Goal: Find specific page/section

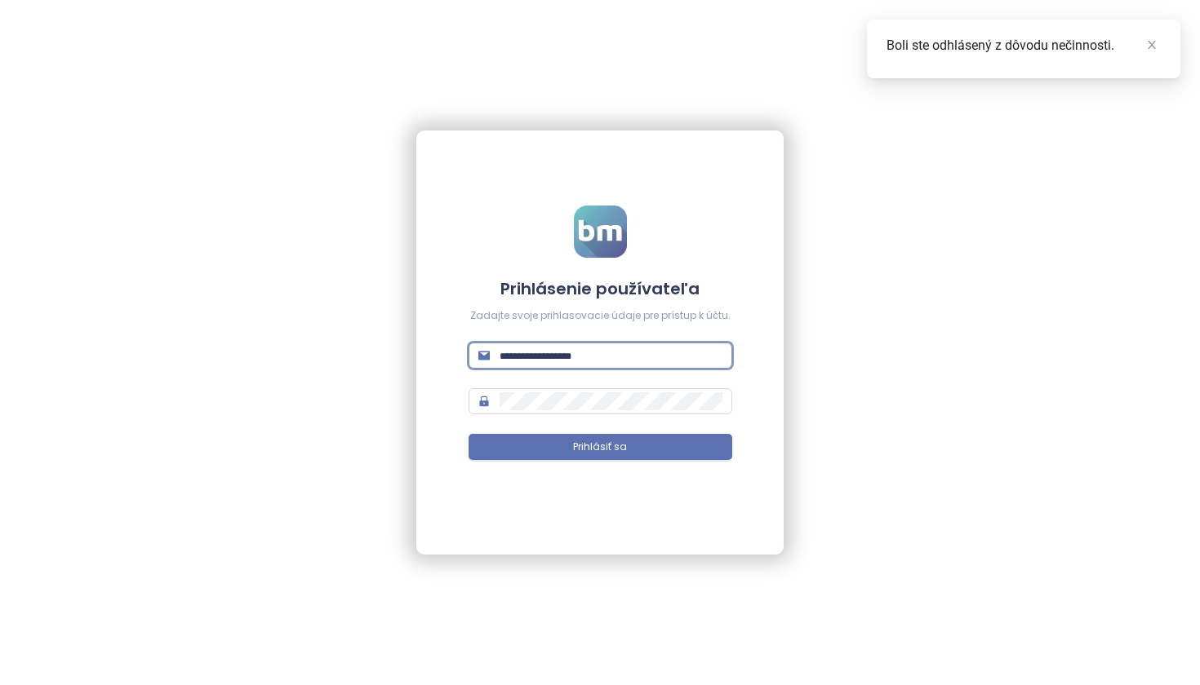
type input "**********"
click at [600, 447] on button "Prihlásiť sa" at bounding box center [600, 447] width 264 height 26
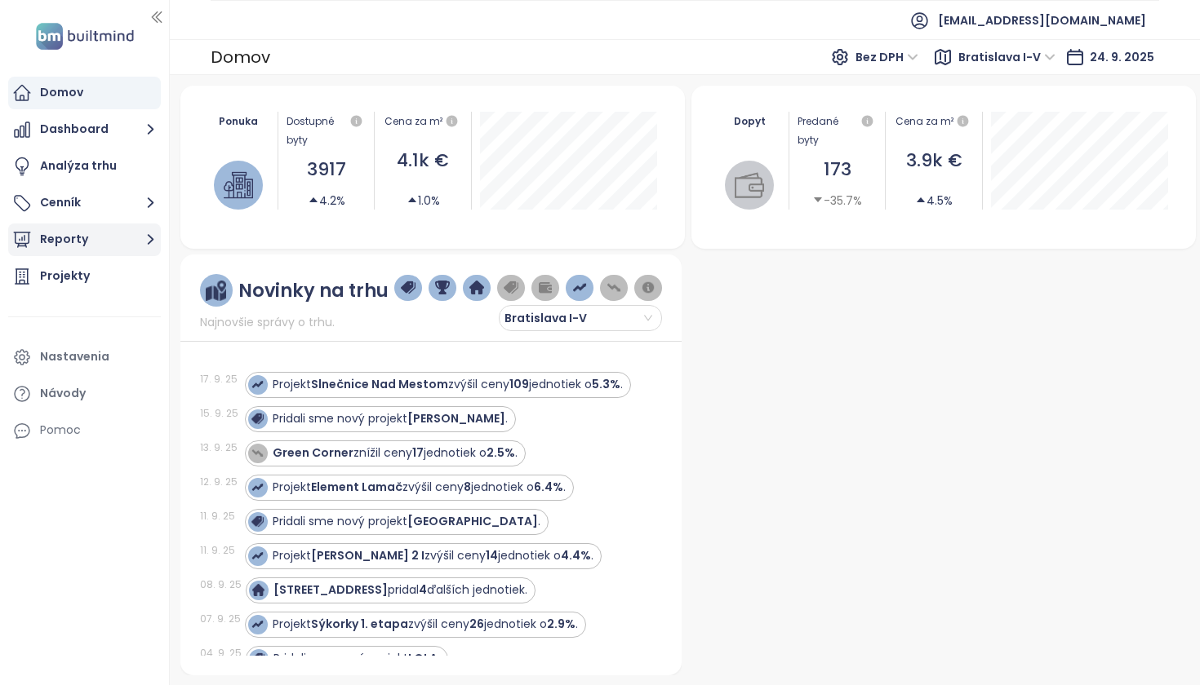
click at [103, 239] on button "Reporty" at bounding box center [84, 240] width 153 height 33
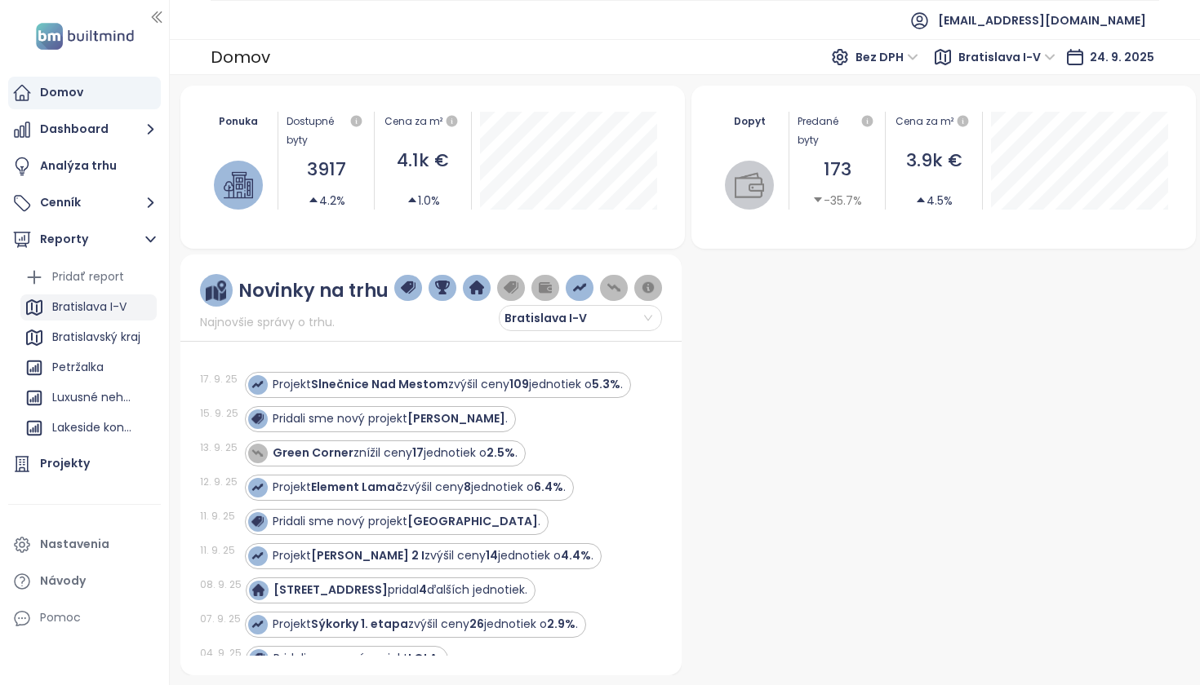
click at [98, 311] on div "Bratislava I-V" at bounding box center [89, 307] width 74 height 20
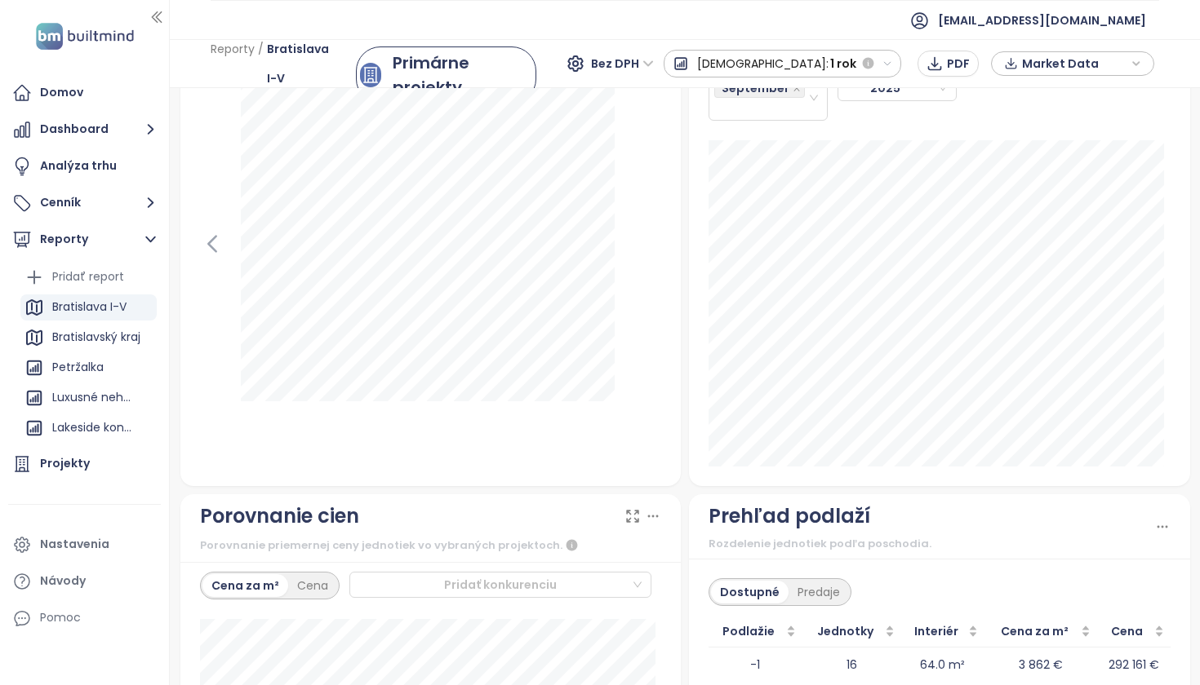
scroll to position [1959, 0]
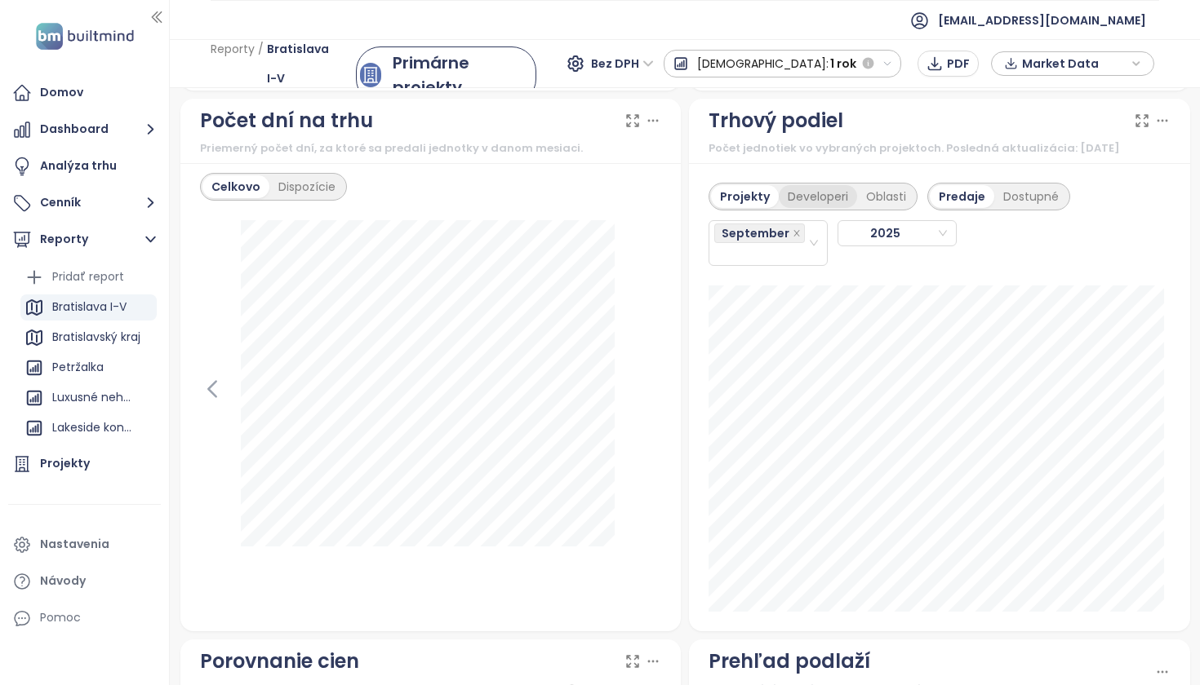
click at [814, 202] on div "Developeri" at bounding box center [817, 196] width 78 height 23
click at [763, 264] on div "September" at bounding box center [760, 243] width 93 height 42
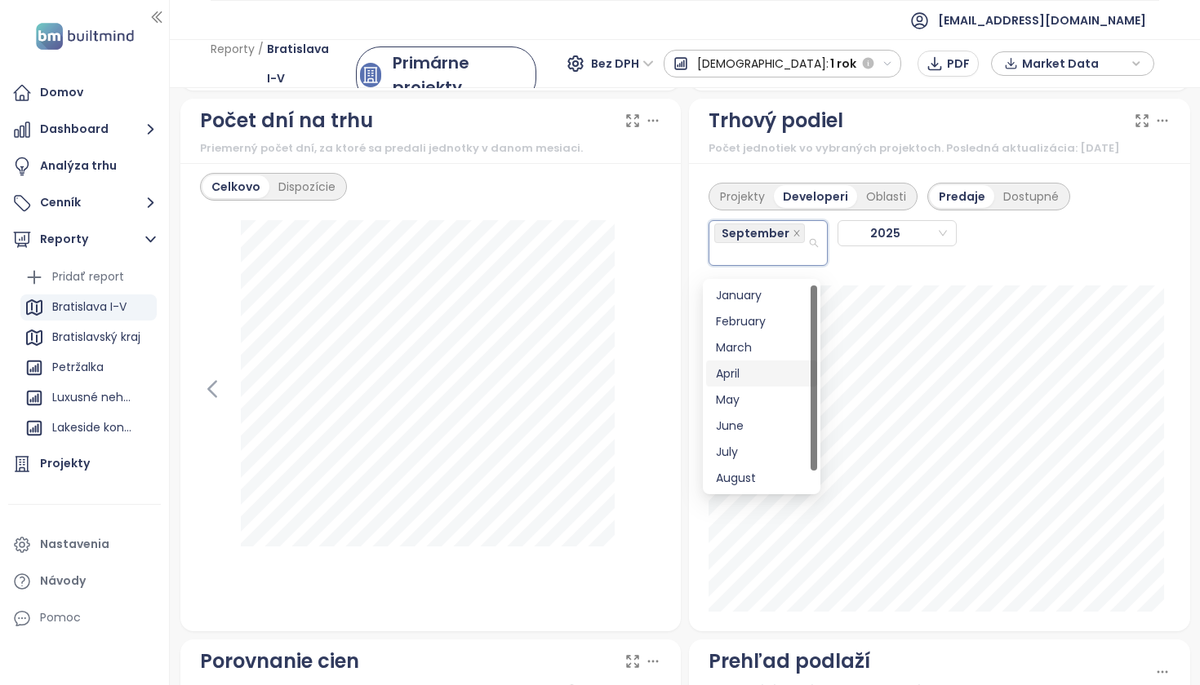
scroll to position [26, 0]
click at [752, 453] on div "August" at bounding box center [761, 452] width 91 height 18
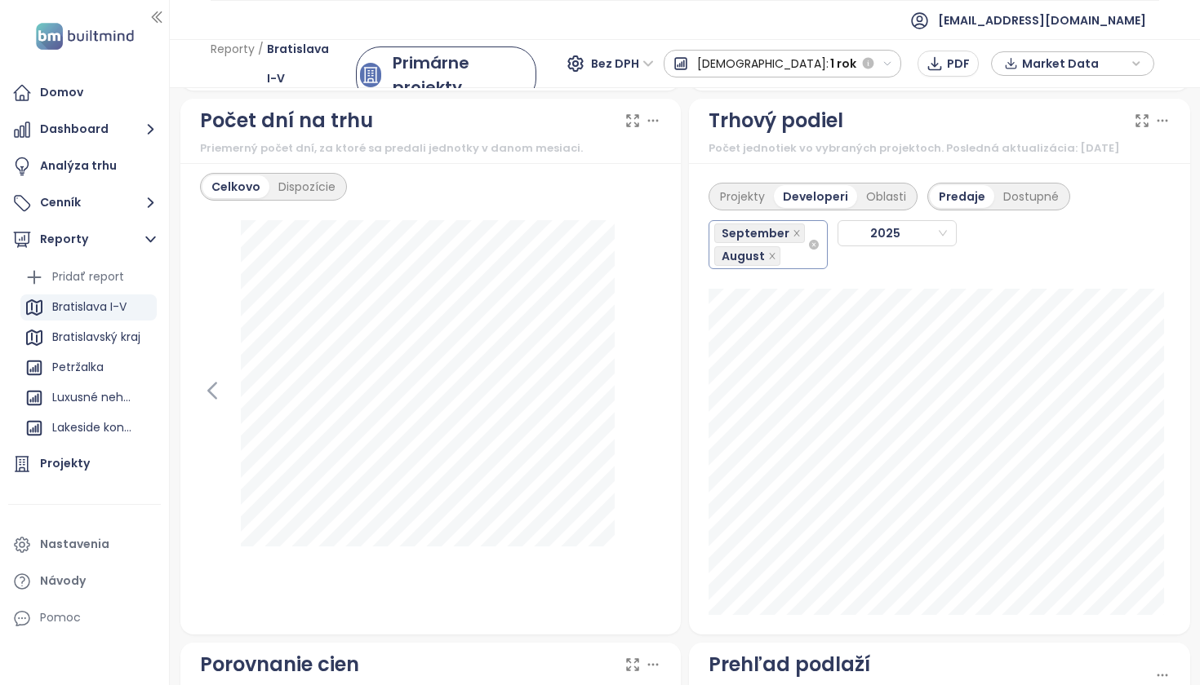
click at [786, 268] on div "September August" at bounding box center [760, 245] width 93 height 46
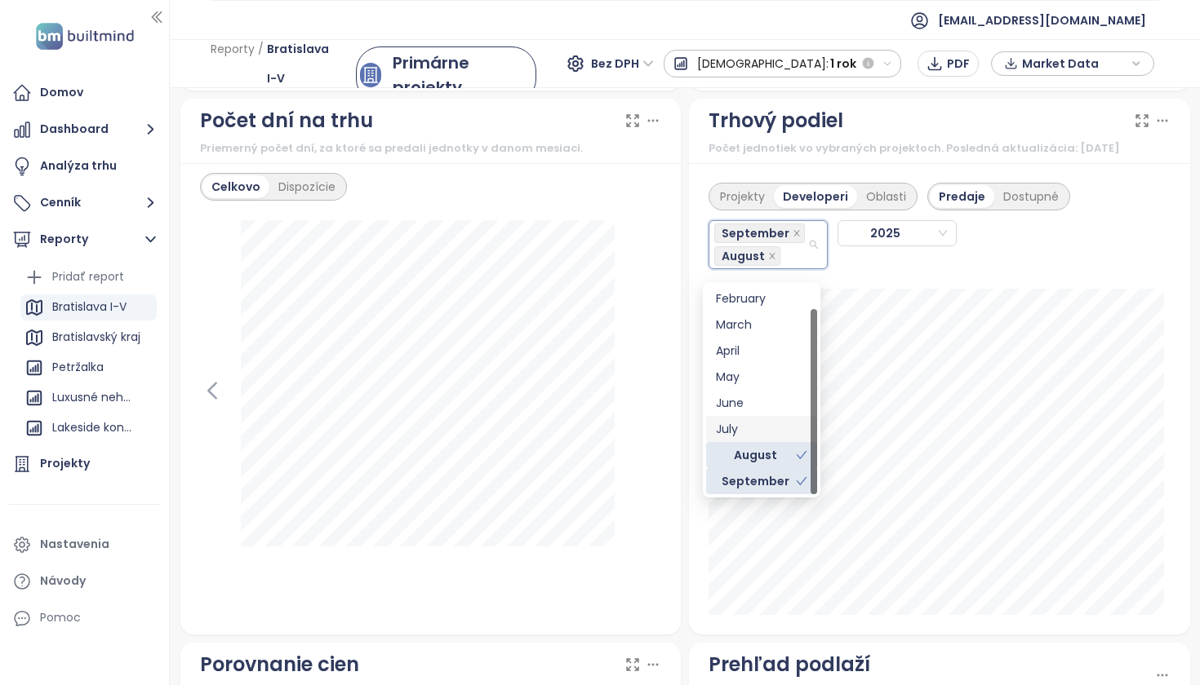
click at [770, 437] on div "July" at bounding box center [761, 429] width 91 height 18
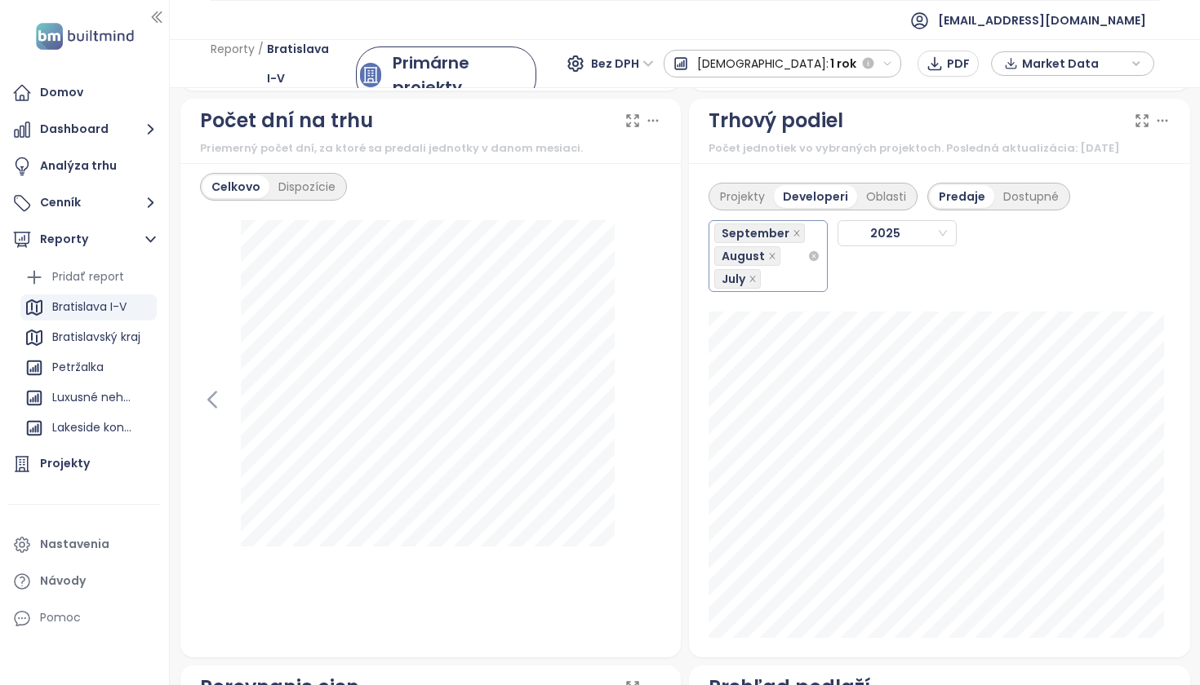
click at [770, 287] on div "September August July" at bounding box center [760, 256] width 93 height 69
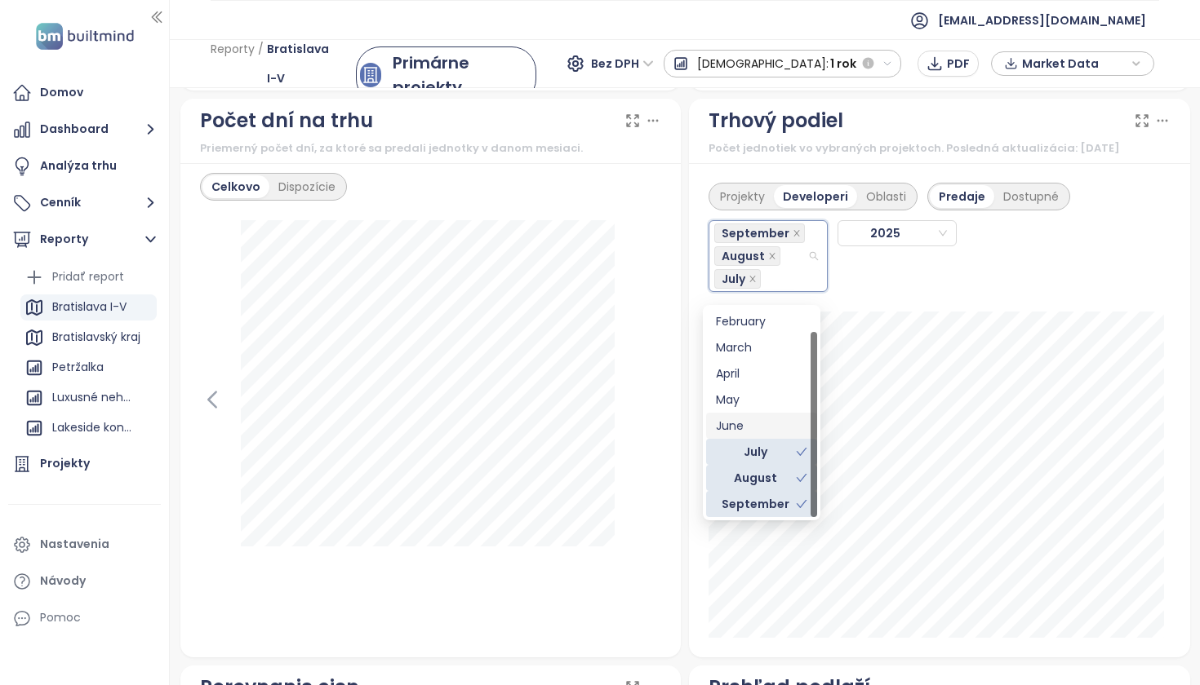
click at [752, 419] on div "June" at bounding box center [761, 426] width 91 height 18
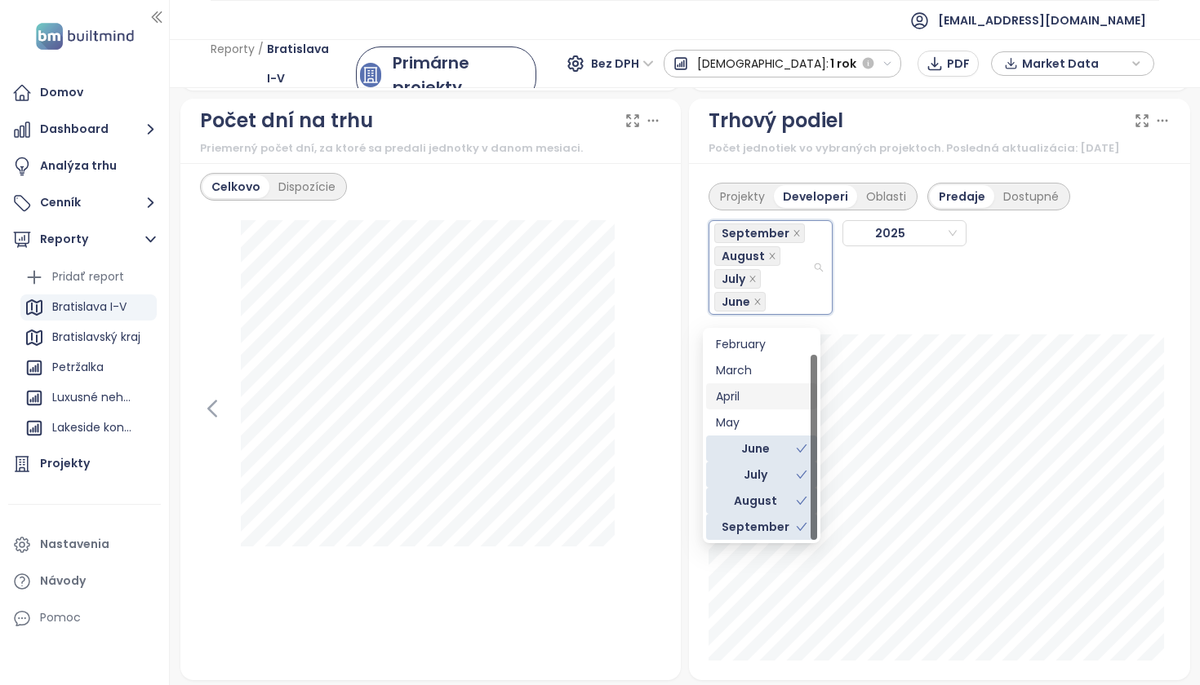
click at [752, 410] on div "May" at bounding box center [761, 423] width 111 height 26
click at [756, 399] on div "April" at bounding box center [761, 397] width 91 height 18
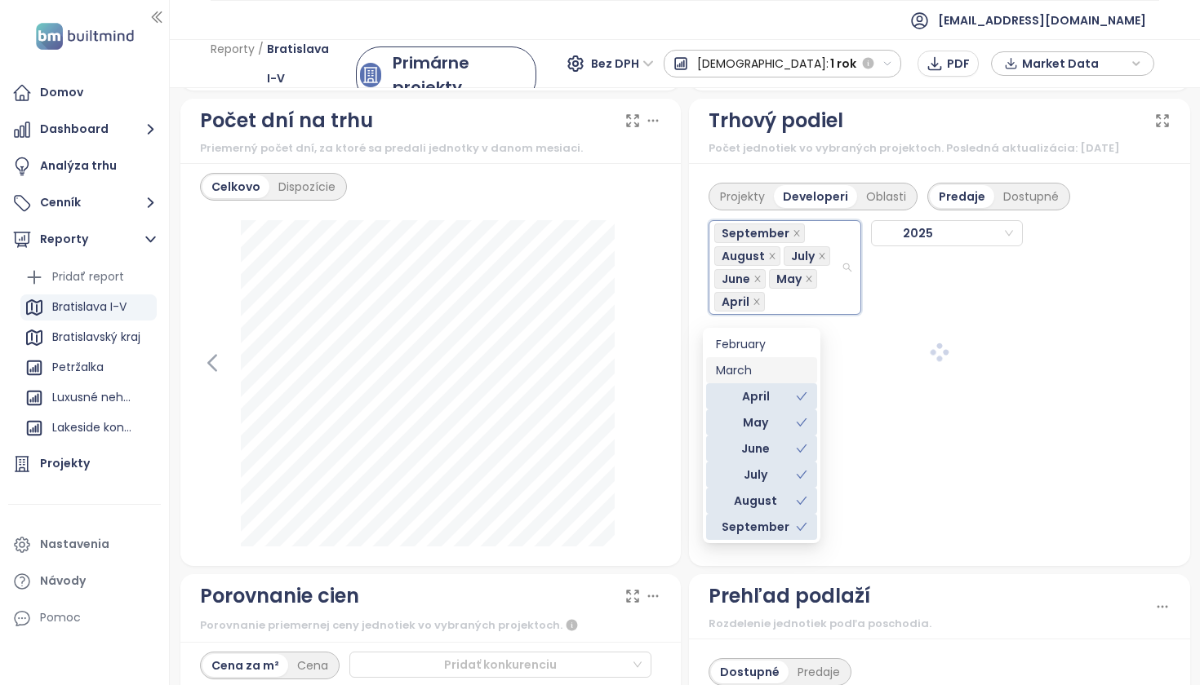
click at [757, 366] on div "March" at bounding box center [761, 371] width 91 height 18
click at [759, 347] on div "February" at bounding box center [761, 344] width 91 height 18
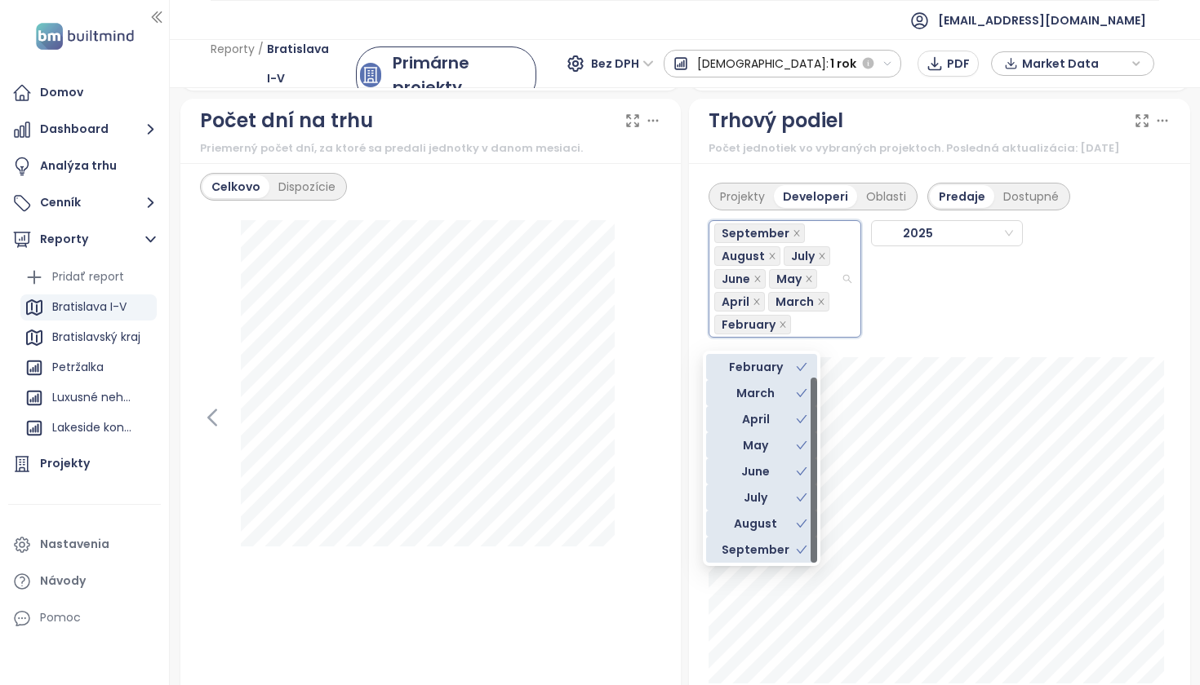
scroll to position [2, 0]
click at [761, 371] on div "January" at bounding box center [761, 365] width 91 height 18
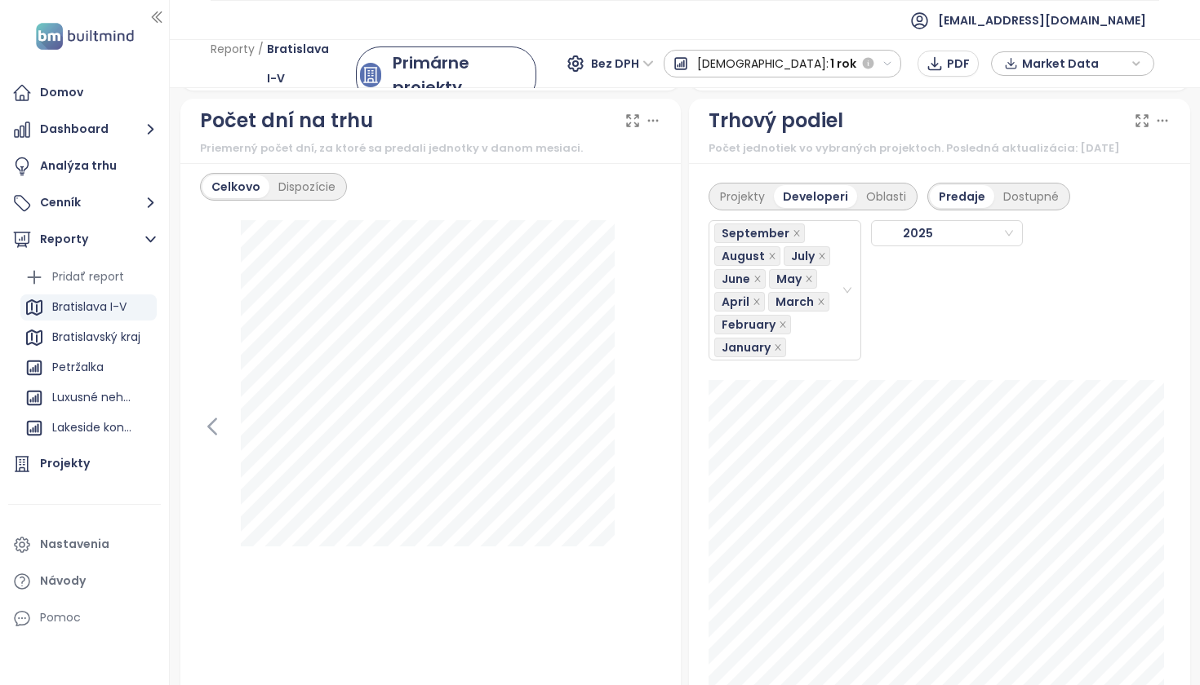
click at [1126, 308] on div "September August July June May April March February January 2025" at bounding box center [939, 286] width 462 height 150
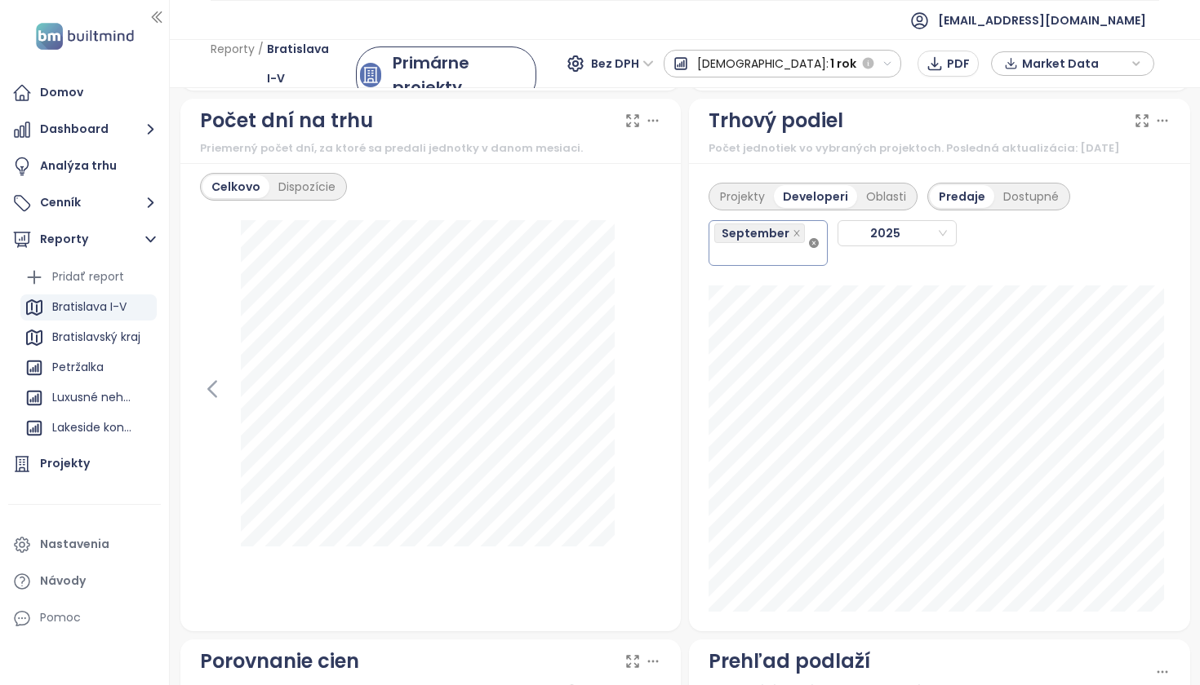
click at [840, 303] on div "Projekty Developeri Oblasti Predaje Dostupné September 2025" at bounding box center [939, 397] width 501 height 468
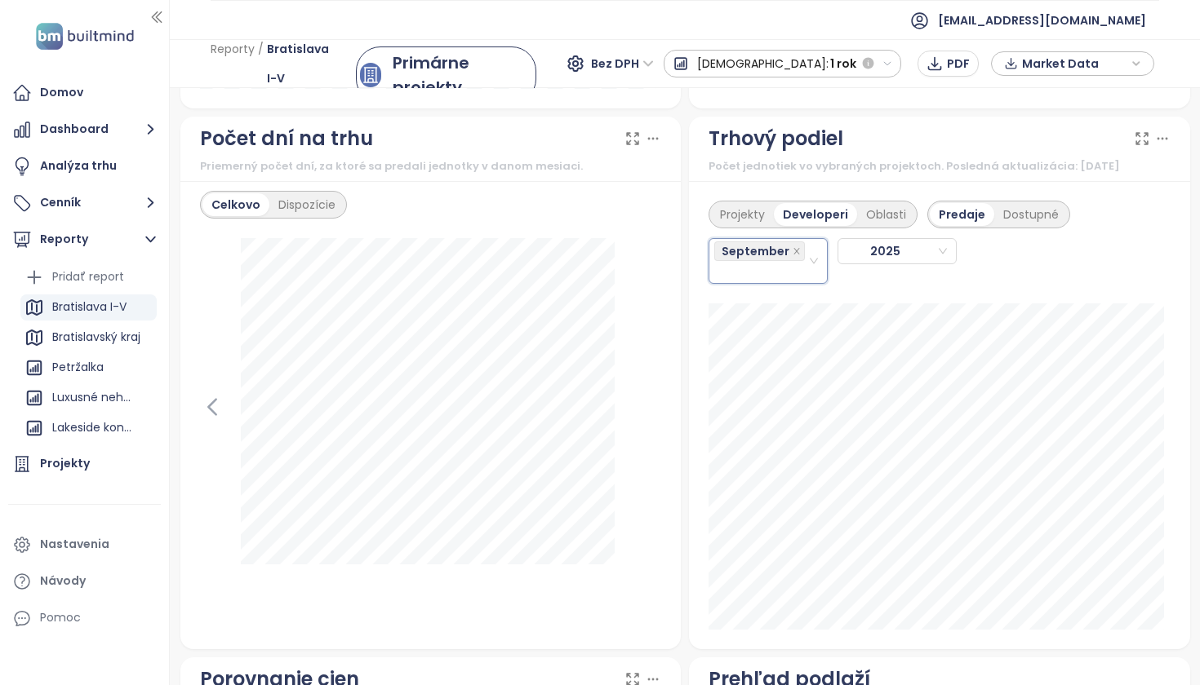
scroll to position [1648, 0]
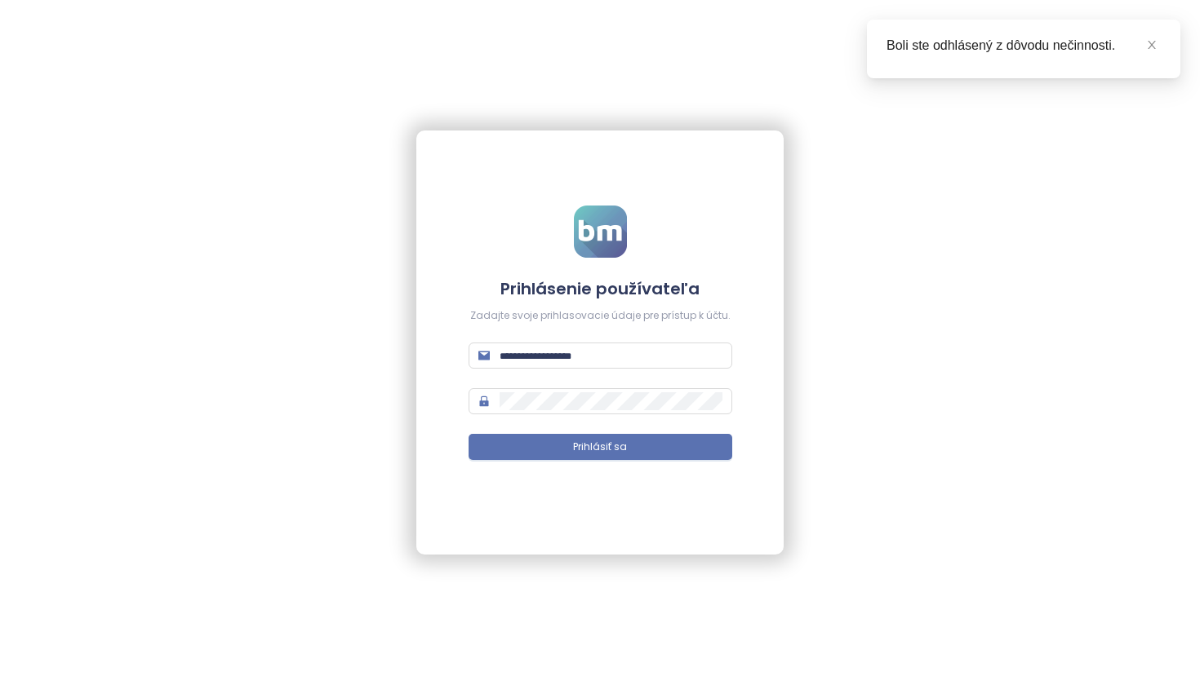
click at [920, 225] on div "Prihlásenie používateľa Zadajte svoje prihlasovacie údaje pre prístup k účtu. P…" at bounding box center [600, 342] width 1200 height 685
